Goal: Information Seeking & Learning: Check status

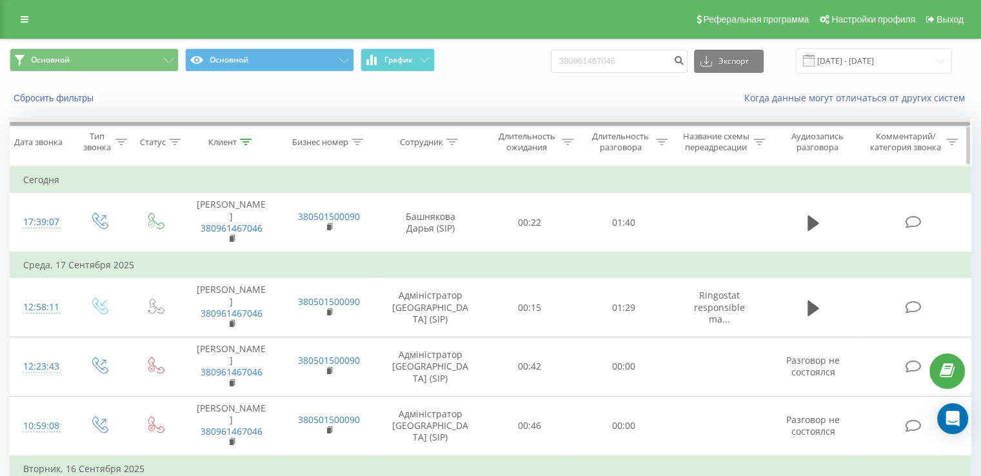
drag, startPoint x: 201, startPoint y: 123, endPoint x: 631, endPoint y: 129, distance: 429.5
click at [725, 151] on div "Дата звонка [PERSON_NAME] звонка Статус Клиент Бизнес номер Сотрудник Длительно…" at bounding box center [490, 141] width 961 height 48
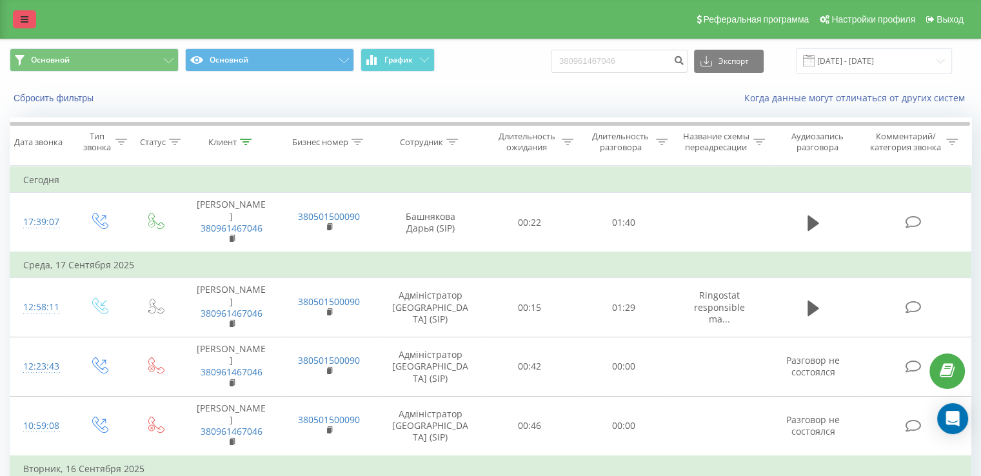
click at [18, 14] on link at bounding box center [24, 19] width 23 height 18
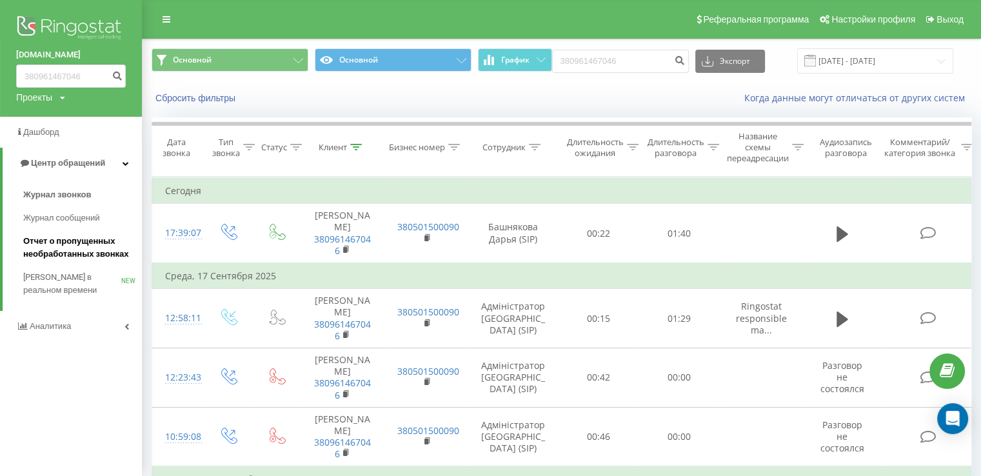
click at [86, 246] on span "Отчет о пропущенных необработанных звонках" at bounding box center [79, 248] width 112 height 26
click at [63, 333] on link "Аналитика" at bounding box center [71, 326] width 142 height 31
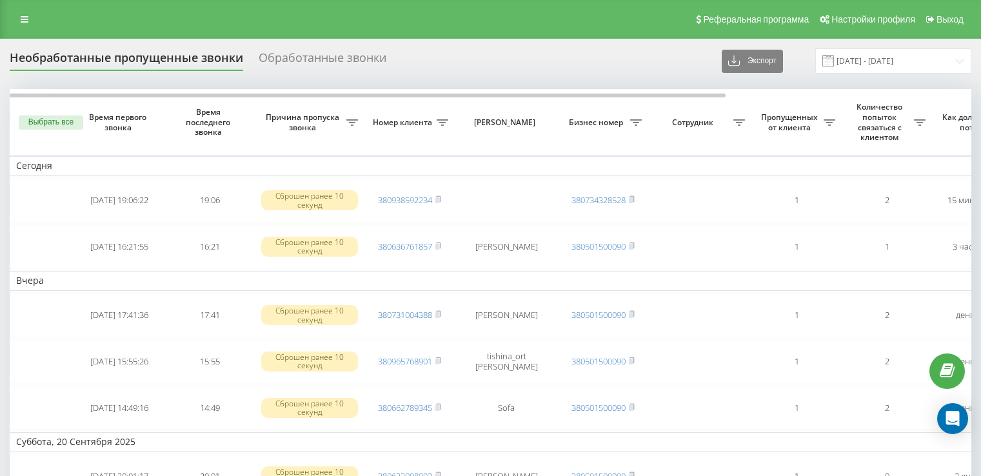
click at [44, 14] on div "Реферальная программа Настройки профиля Выход" at bounding box center [490, 19] width 981 height 39
click at [14, 21] on link at bounding box center [24, 19] width 23 height 18
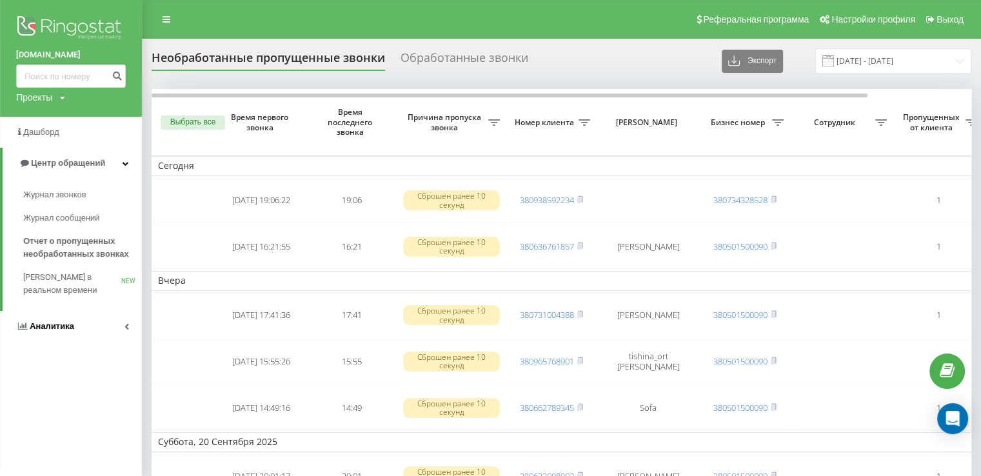
click at [62, 327] on span "Аналитика" at bounding box center [52, 326] width 44 height 10
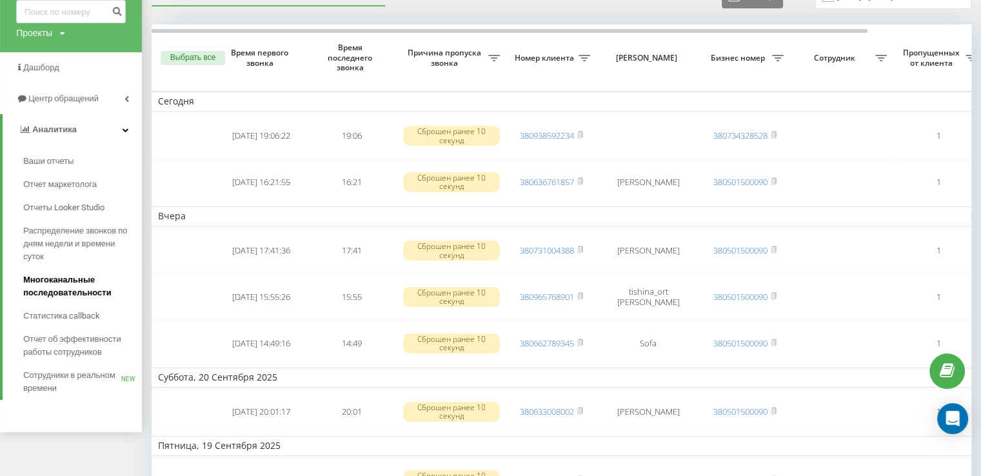
scroll to position [322, 0]
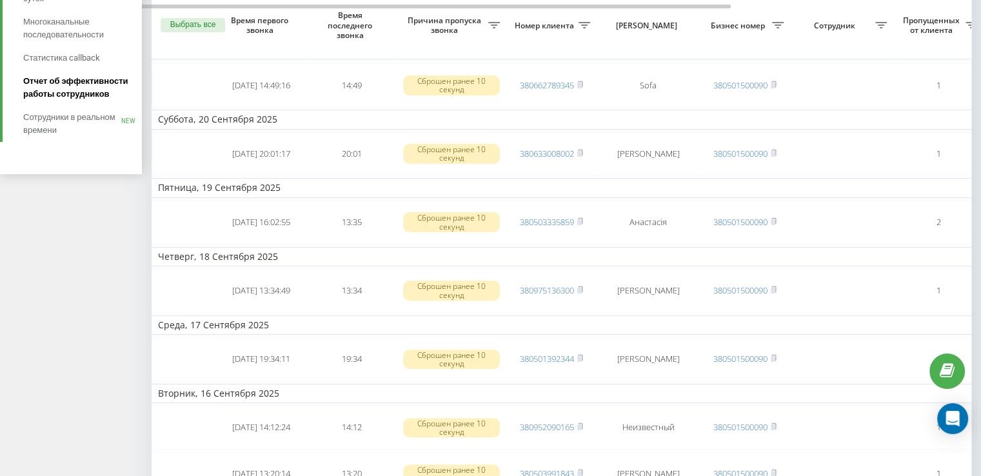
click at [68, 84] on span "Отчет об эффективности работы сотрудников" at bounding box center [79, 88] width 112 height 26
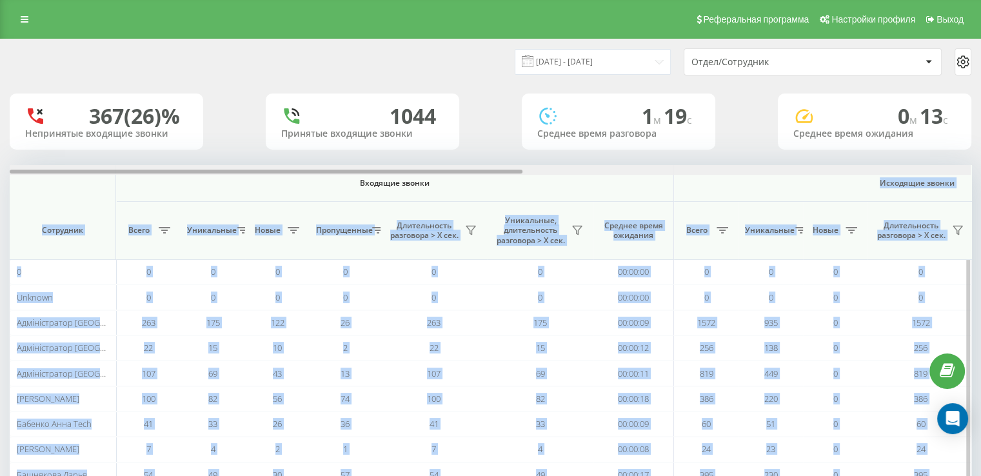
drag, startPoint x: 481, startPoint y: 171, endPoint x: 599, endPoint y: 173, distance: 118.0
click at [673, 173] on div "Входящие звонки Исходящие звонки Все звонки Сотрудник Всего Уникальные Новые Пр…" at bounding box center [490, 339] width 961 height 348
click at [511, 173] on div at bounding box center [266, 172] width 513 height 4
click at [508, 173] on div at bounding box center [266, 172] width 513 height 4
click at [602, 170] on div at bounding box center [490, 170] width 961 height 10
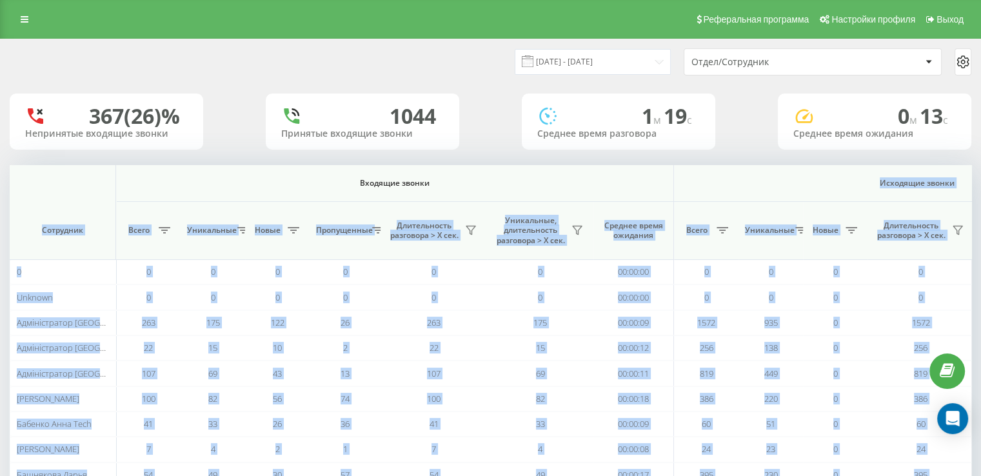
scroll to position [0, 838]
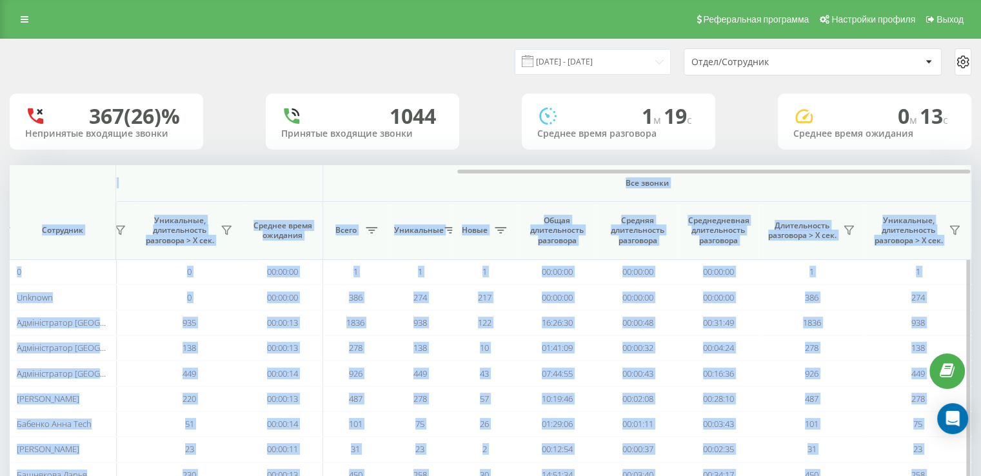
click at [553, 181] on span "Все звонки" at bounding box center [646, 183] width 571 height 10
click at [678, 202] on th "Среднедневная длительность разговора" at bounding box center [718, 231] width 81 height 58
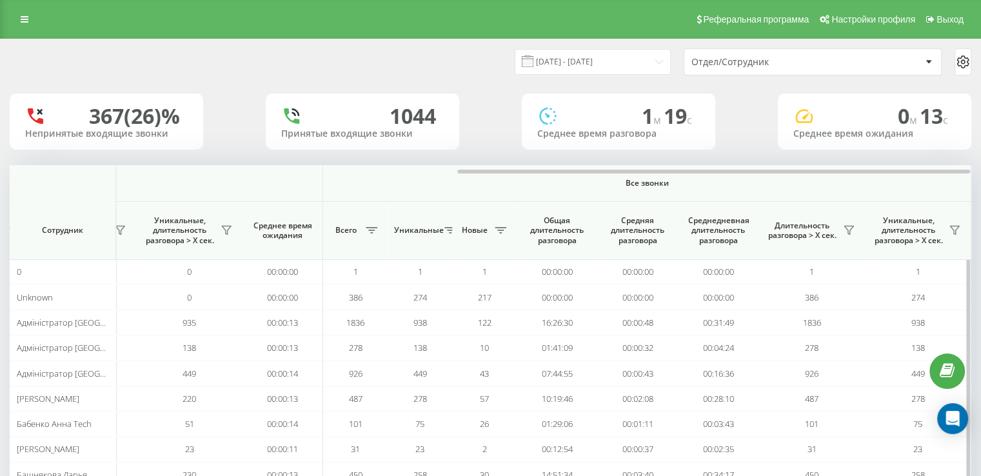
drag, startPoint x: 658, startPoint y: 225, endPoint x: 653, endPoint y: 228, distance: 6.6
click at [656, 227] on span "Средняя длительность разговора" at bounding box center [637, 230] width 61 height 30
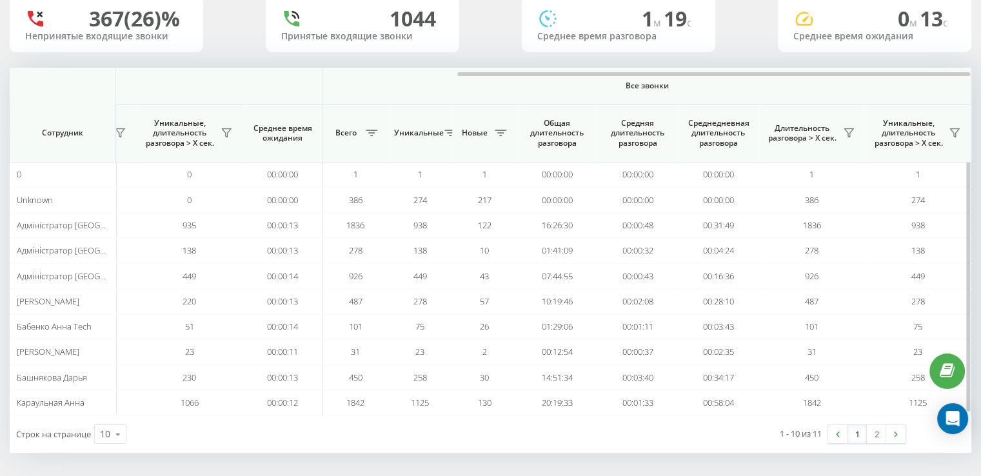
scroll to position [0, 0]
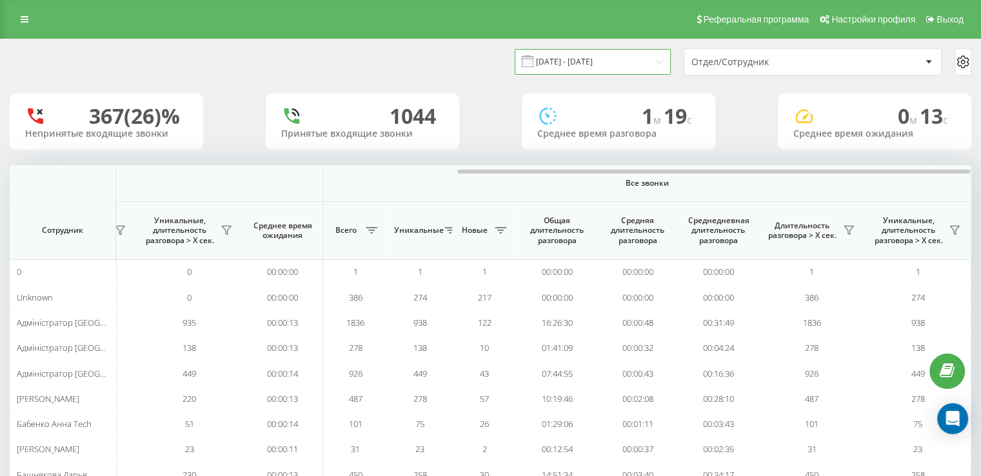
click at [619, 61] on input "22.08.2025 - 22.09.2025" at bounding box center [593, 61] width 156 height 25
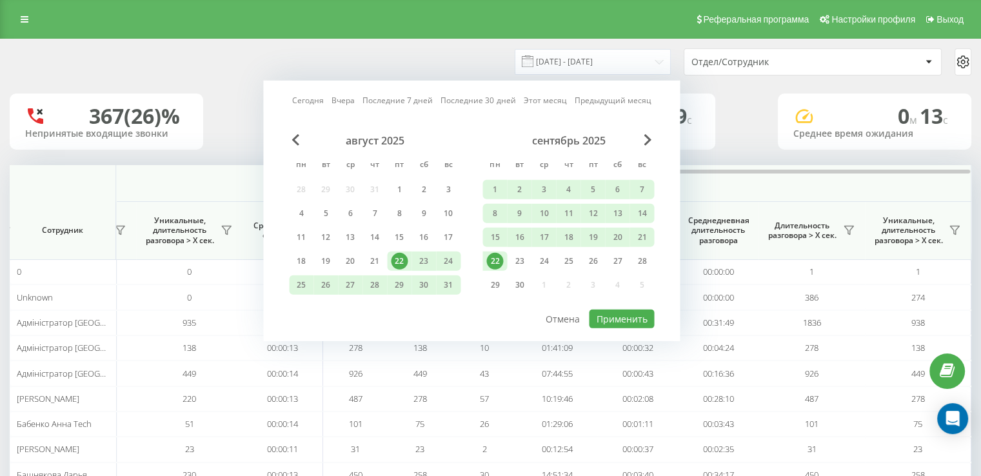
click at [498, 257] on div "22" at bounding box center [494, 261] width 17 height 17
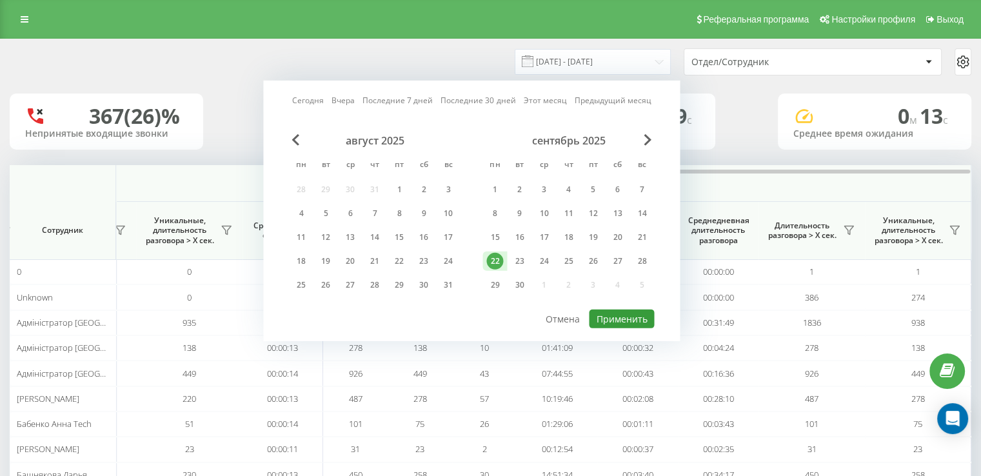
click at [626, 318] on button "Применить" at bounding box center [621, 319] width 65 height 19
type input "22.09.2025 - 22.09.2025"
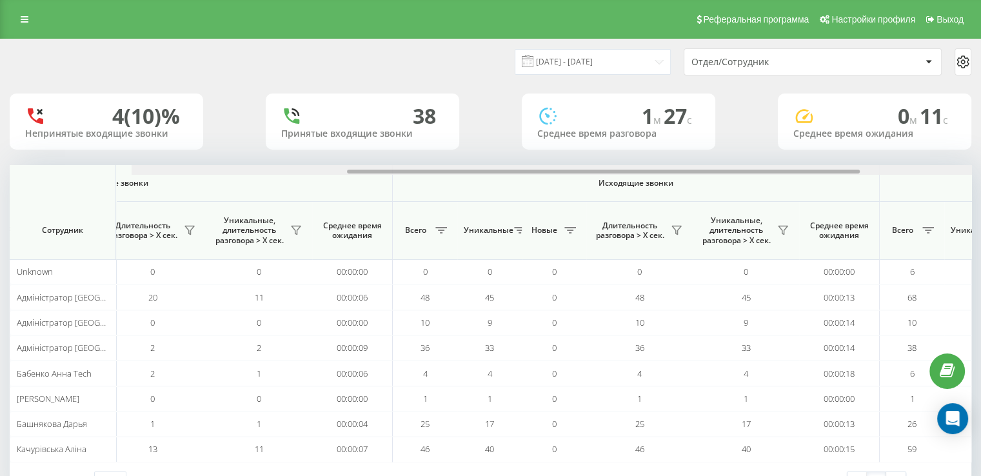
scroll to position [0, 838]
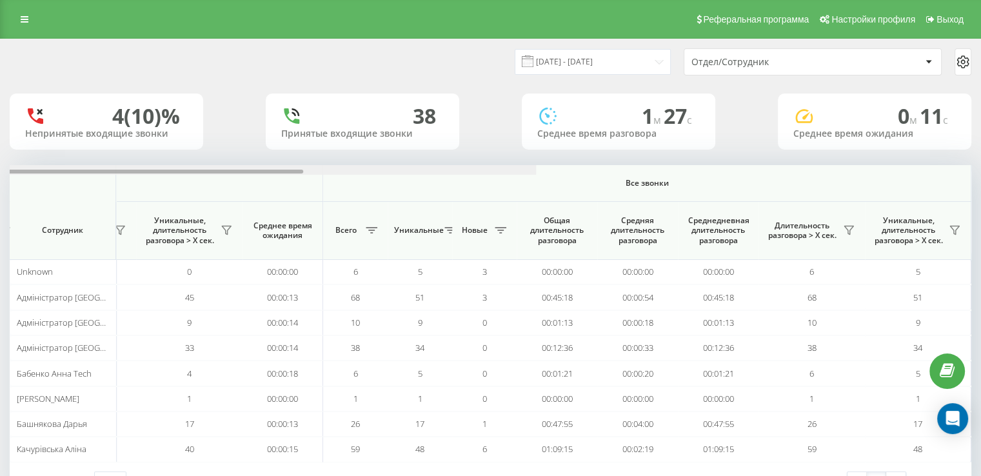
drag, startPoint x: 513, startPoint y: 171, endPoint x: 954, endPoint y: 209, distance: 442.0
click at [980, 180] on html "easysmile.ua Проекты easysmile.ua Дашборд Центр обращений Аналитика Ваши отчеты…" at bounding box center [490, 238] width 981 height 476
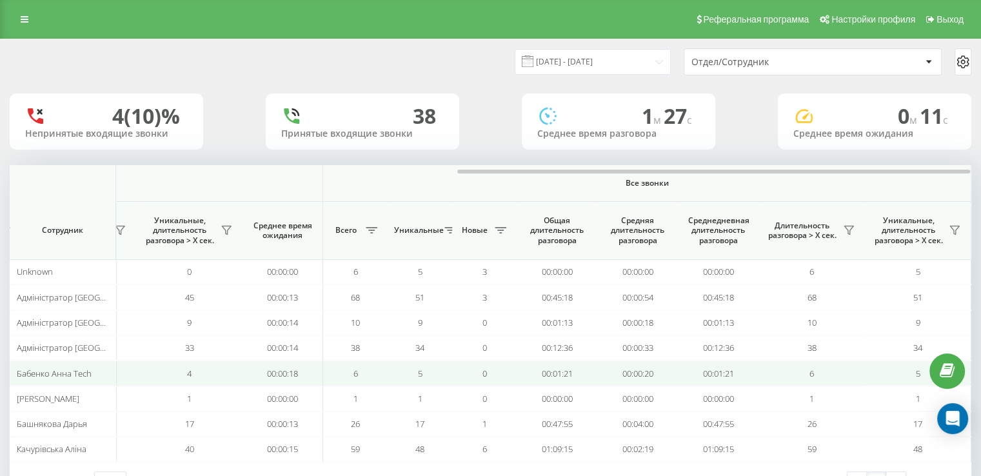
scroll to position [47, 0]
